Goal: Browse casually: Explore the website without a specific task or goal

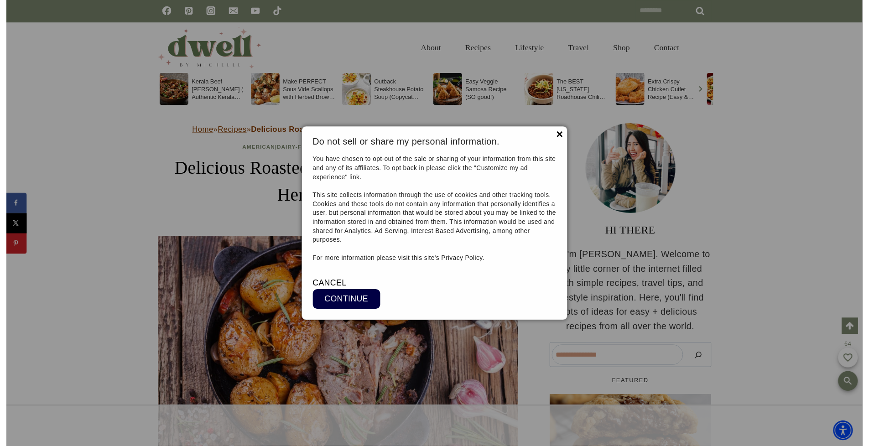
scroll to position [1038, 0]
